Goal: Navigation & Orientation: Find specific page/section

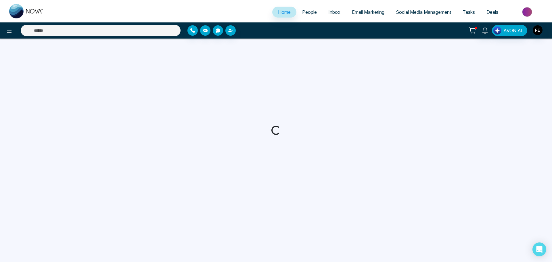
select select "*"
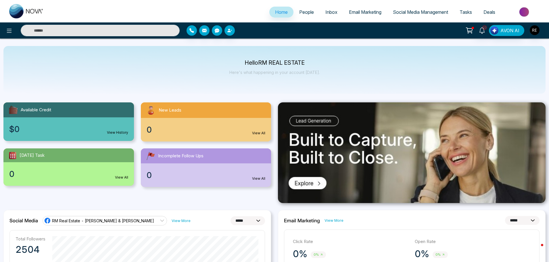
click at [416, 14] on span "Social Media Management" at bounding box center [420, 12] width 55 height 6
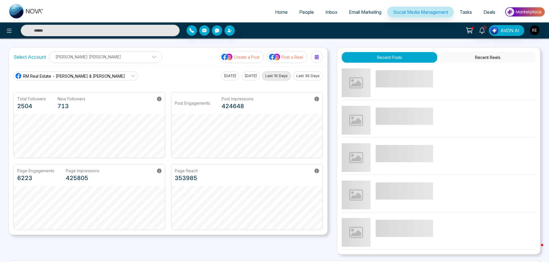
click at [15, 172] on div "Page Engagements 6223 Page Impressions 425805" at bounding box center [89, 175] width 151 height 22
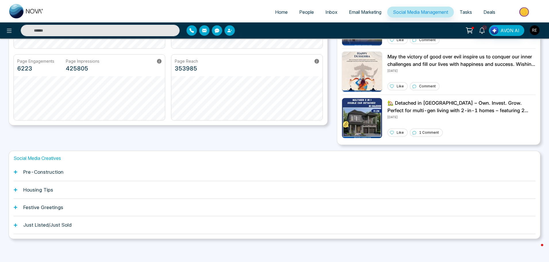
click at [14, 172] on icon at bounding box center [15, 171] width 3 height 3
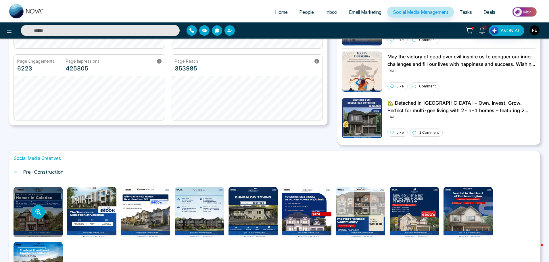
click at [16, 189] on div at bounding box center [38, 212] width 49 height 50
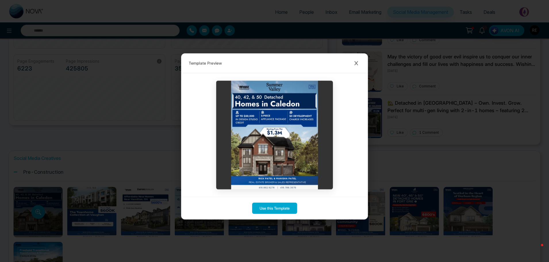
scroll to position [196, 0]
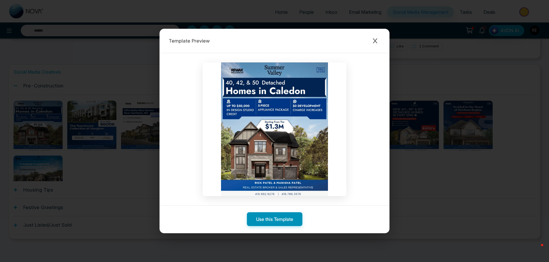
click at [378, 40] on icon "Close modal" at bounding box center [375, 41] width 6 height 6
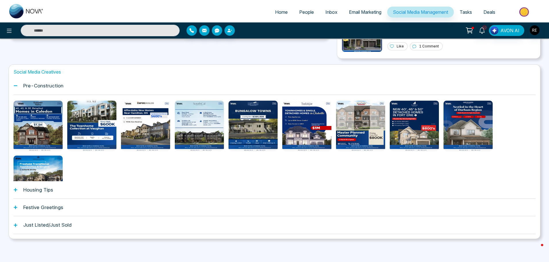
click at [16, 190] on div "Template Preview Use this Template" at bounding box center [274, 131] width 549 height 262
click at [15, 189] on icon at bounding box center [16, 190] width 4 height 4
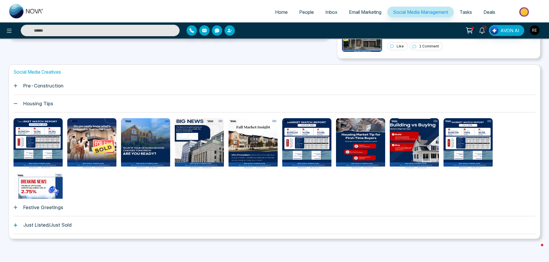
click at [15, 207] on icon at bounding box center [15, 207] width 3 height 3
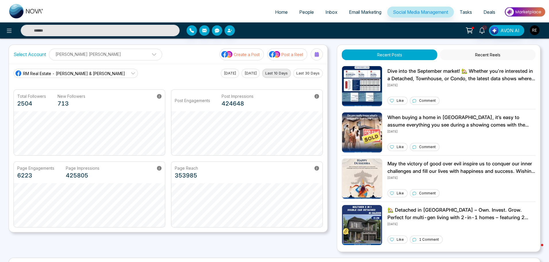
scroll to position [0, 0]
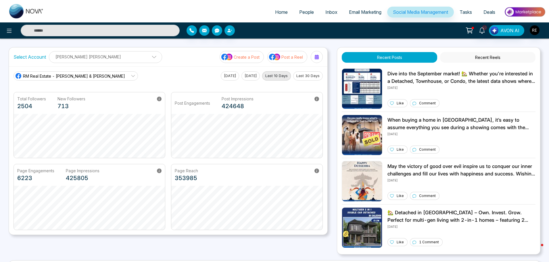
click at [371, 12] on span "Email Marketing" at bounding box center [365, 12] width 32 height 6
